Goal: Entertainment & Leisure: Consume media (video, audio)

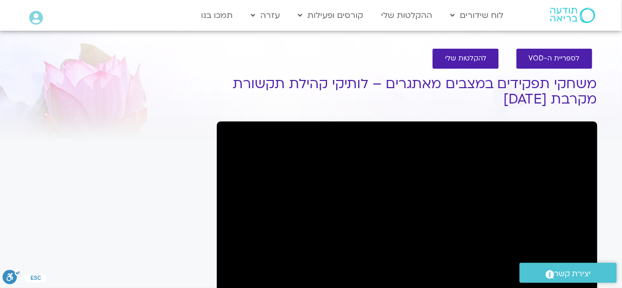
scroll to position [68, 0]
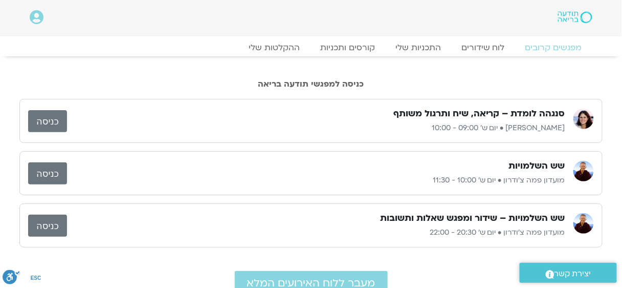
click at [57, 170] on link "כניסה" at bounding box center [47, 173] width 39 height 22
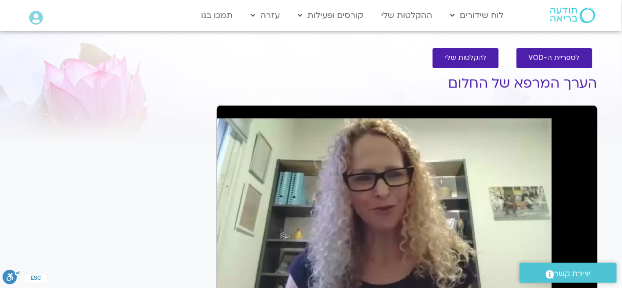
scroll to position [69, 0]
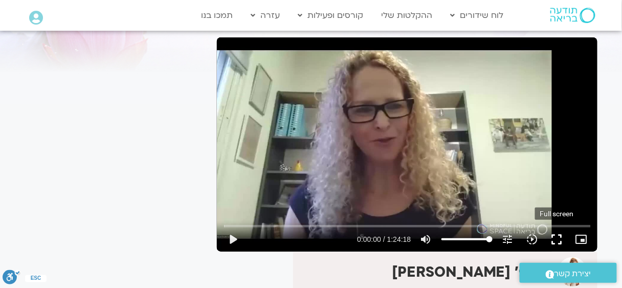
click at [559, 234] on button "fullscreen" at bounding box center [557, 239] width 25 height 25
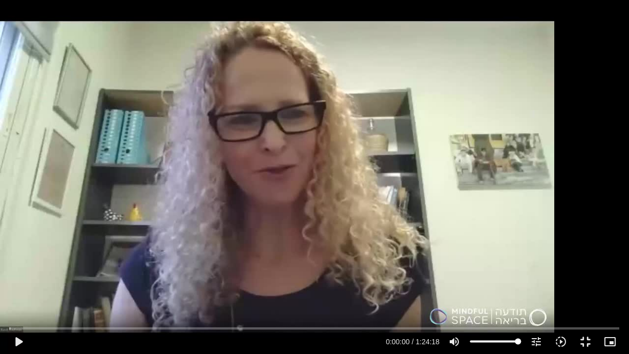
click at [521, 194] on div "Skip Ad play_arrow 0:00:00 / 1:24:18 volume_up Mute tune Resolution Auto 720p s…" at bounding box center [314, 177] width 629 height 354
click at [568, 200] on div "Skip Ad pause 0:01:47 / 1:24:18 volume_up Mute tune Resolution Auto 720p slow_m…" at bounding box center [314, 177] width 629 height 354
click at [568, 199] on div "Skip Ad play_arrow 0:01:47 / 1:24:18 volume_up Mute tune Resolution Auto 720p s…" at bounding box center [314, 177] width 629 height 354
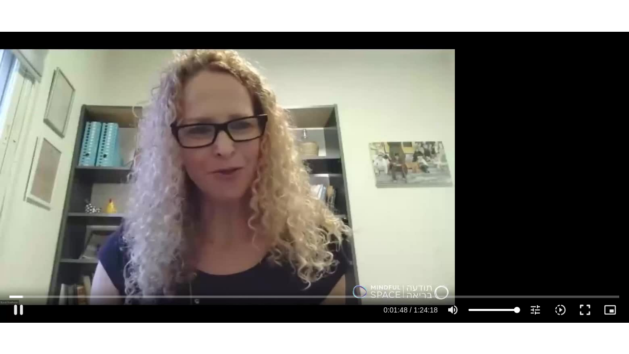
scroll to position [1, 0]
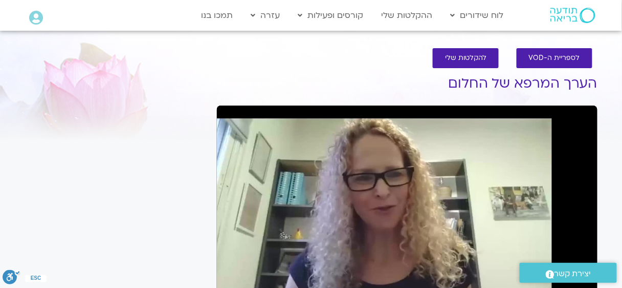
click at [567, 149] on div "Skip Ad pause 0:01:49 / 1:24:18 volume_up Mute tune Resolution Auto 720p slow_m…" at bounding box center [407, 212] width 381 height 214
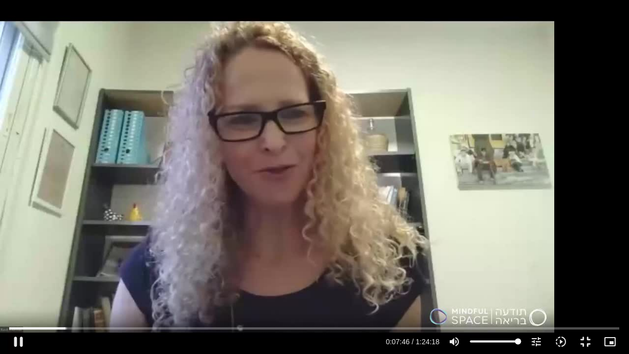
click at [510, 224] on div "Skip Ad pause 0:07:46 / 1:24:18 volume_up Mute tune Resolution Auto 720p slow_m…" at bounding box center [314, 177] width 629 height 354
type input "467.126819"
